Goal: Information Seeking & Learning: Understand process/instructions

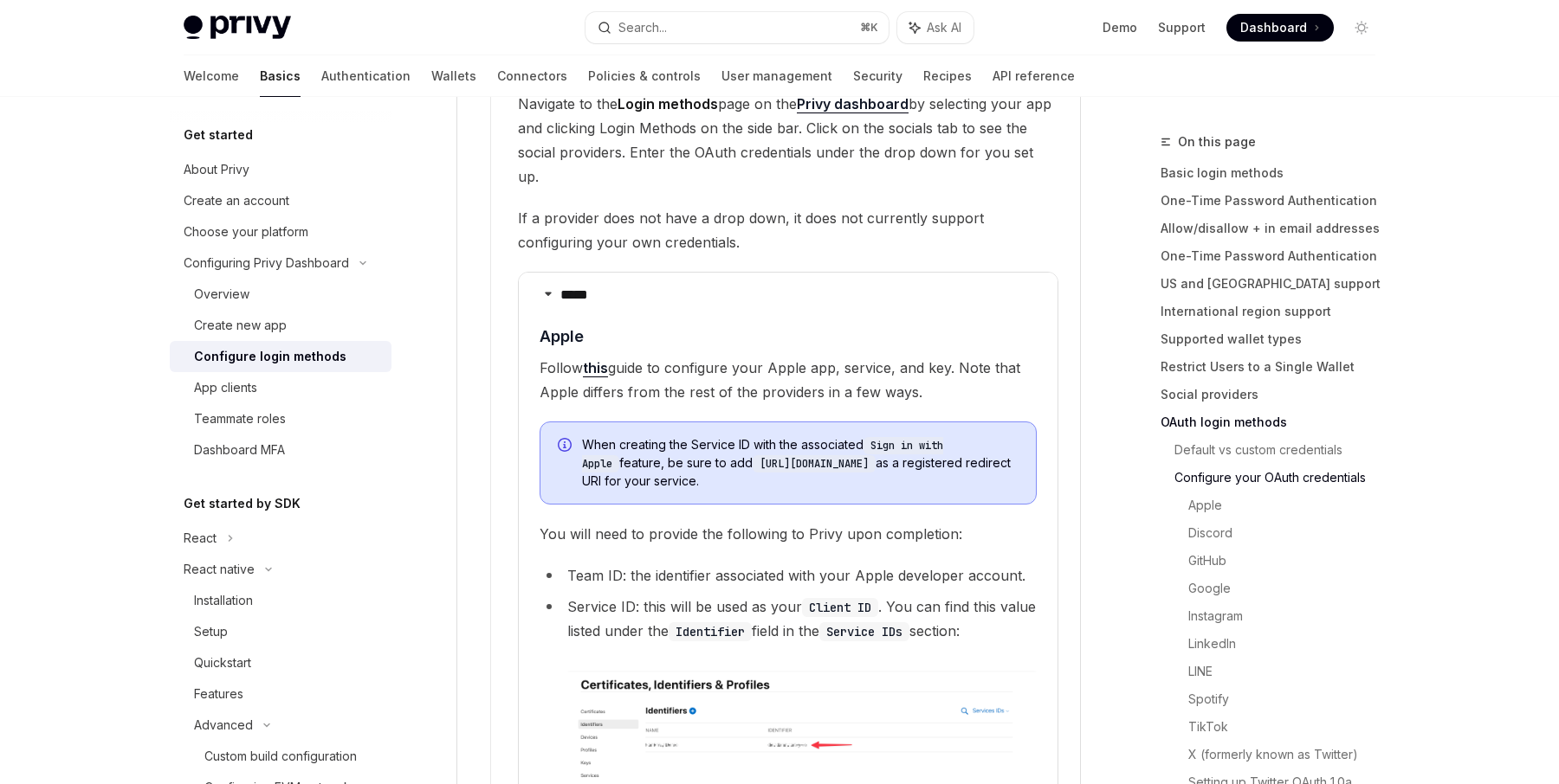
scroll to position [1996, 0]
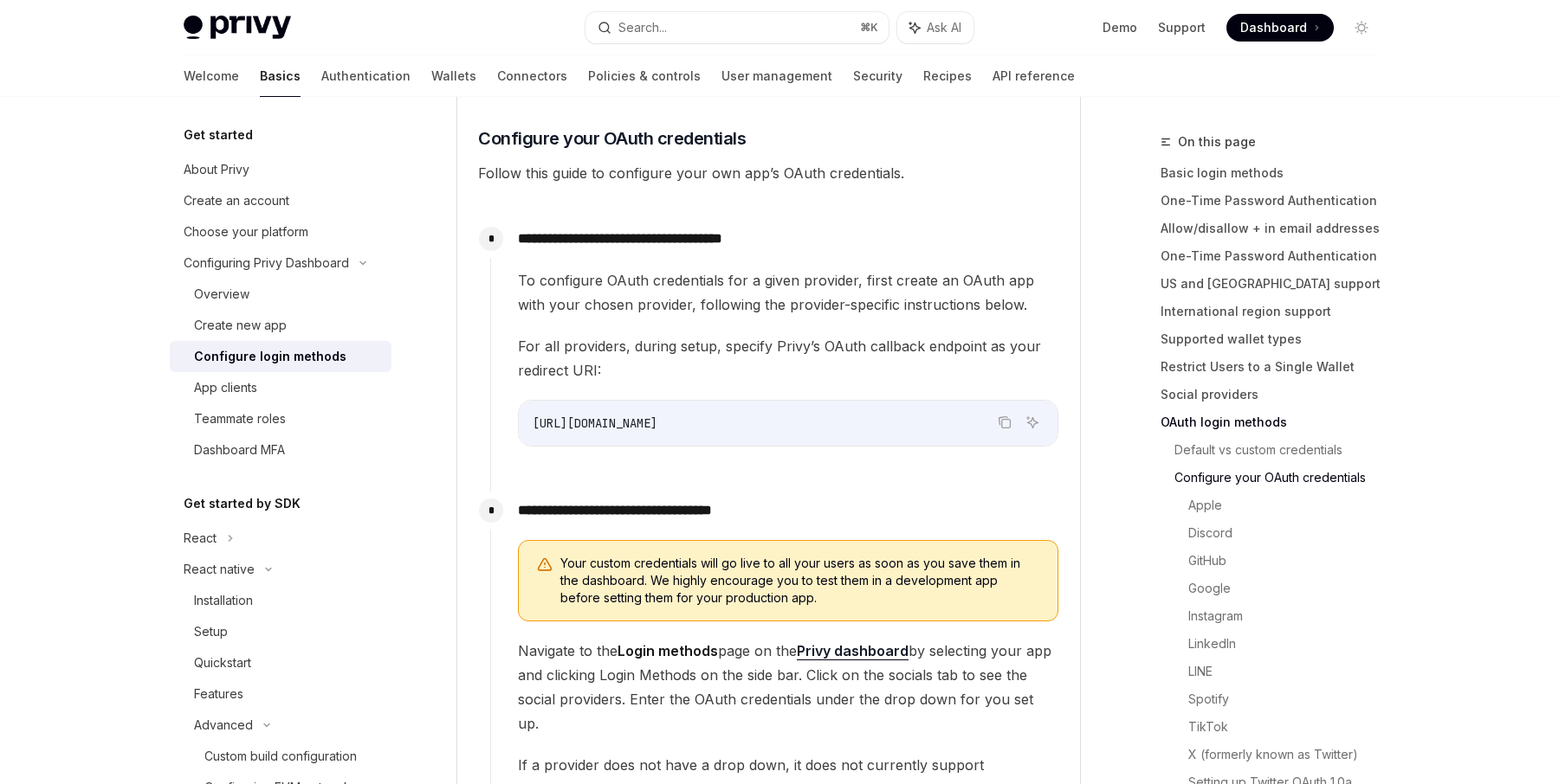
scroll to position [1414, 0]
